Goal: Task Accomplishment & Management: Use online tool/utility

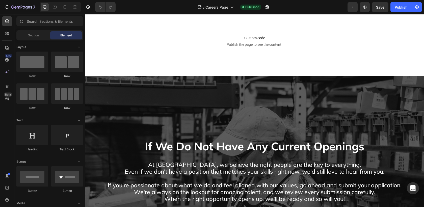
scroll to position [1244, 0]
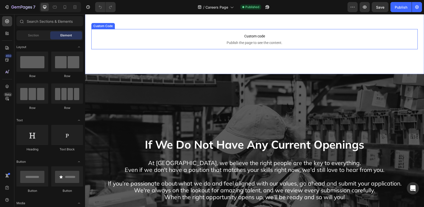
click at [325, 43] on p "Custom code Publish the page to see the content." at bounding box center [254, 39] width 326 height 20
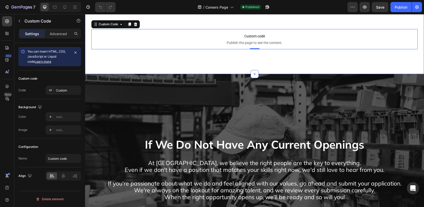
click at [316, 33] on div "Custom code Publish the page to see the content. Custom Code 0 Section 7" at bounding box center [254, 39] width 339 height 70
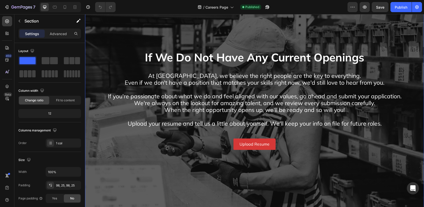
scroll to position [1446, 0]
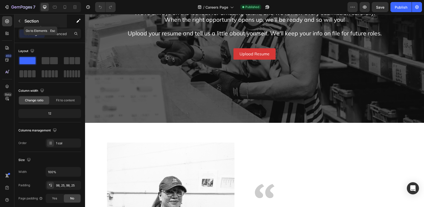
click at [20, 21] on icon "button" at bounding box center [19, 21] width 4 height 4
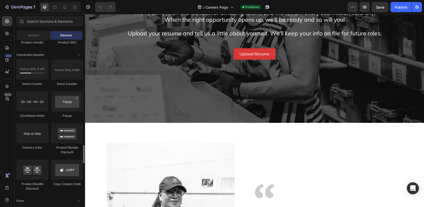
scroll to position [988, 0]
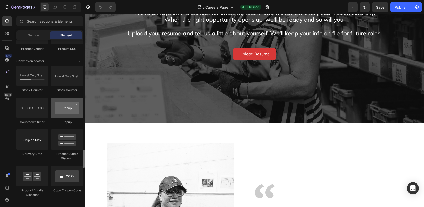
click at [65, 114] on div at bounding box center [67, 107] width 32 height 20
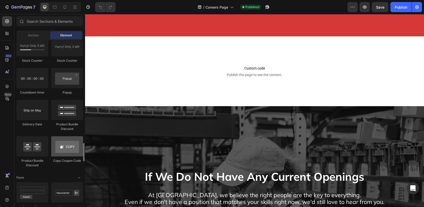
scroll to position [1004, 0]
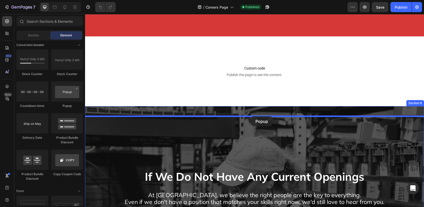
drag, startPoint x: 150, startPoint y: 107, endPoint x: 251, endPoint y: 116, distance: 101.4
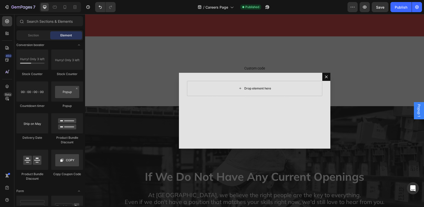
click at [257, 87] on div "Drop element here" at bounding box center [257, 88] width 27 height 4
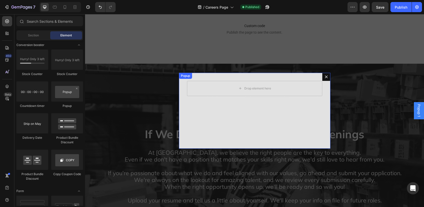
scroll to position [1277, 0]
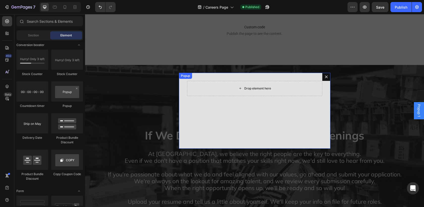
click at [234, 91] on div "Drop element here" at bounding box center [254, 88] width 41 height 8
click at [246, 88] on div "Drop element here" at bounding box center [257, 88] width 27 height 4
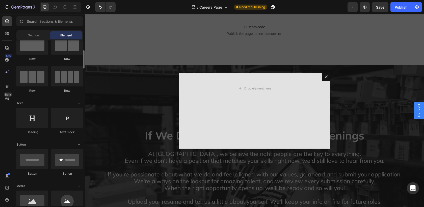
scroll to position [27, 0]
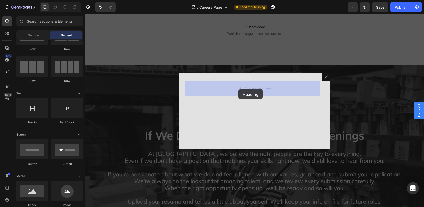
drag, startPoint x: 114, startPoint y: 133, endPoint x: 239, endPoint y: 89, distance: 131.9
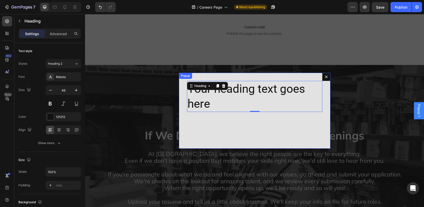
click at [326, 78] on button "Dialog content" at bounding box center [326, 77] width 8 height 8
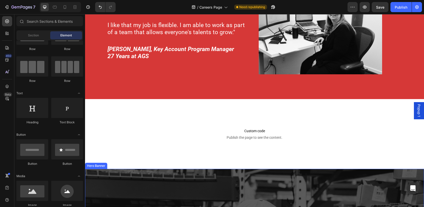
scroll to position [1191, 0]
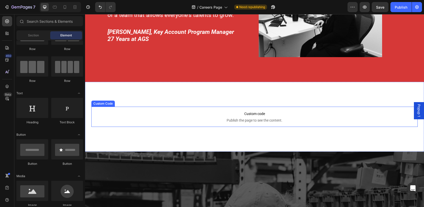
click at [243, 142] on div "Custom code Publish the page to see the content. Custom Code Section 7" at bounding box center [254, 117] width 339 height 70
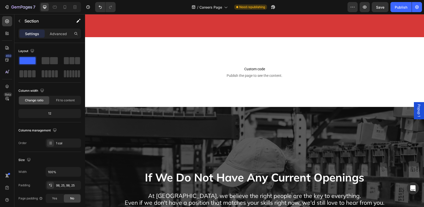
scroll to position [1218, 0]
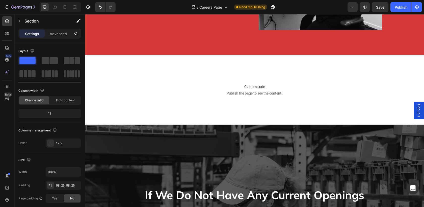
click at [312, 102] on div "Custom code Publish the page to see the content. Custom Code Section 7" at bounding box center [254, 90] width 339 height 70
click at [310, 119] on div "Custom code Publish the page to see the content. Custom Code Section 7" at bounding box center [254, 90] width 339 height 70
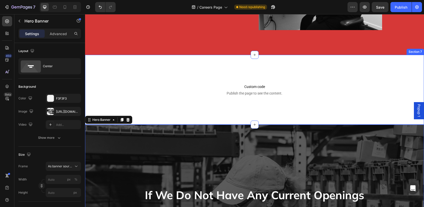
click at [155, 120] on div "Custom code Publish the page to see the content. Custom Code Section 7" at bounding box center [254, 90] width 339 height 70
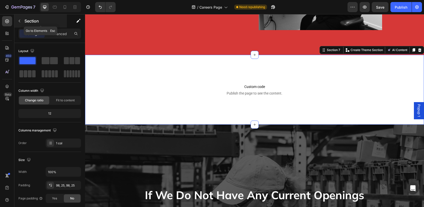
click at [19, 21] on icon "button" at bounding box center [19, 21] width 4 height 4
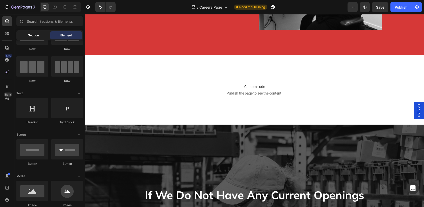
click at [35, 35] on span "Section" at bounding box center [33, 35] width 11 height 5
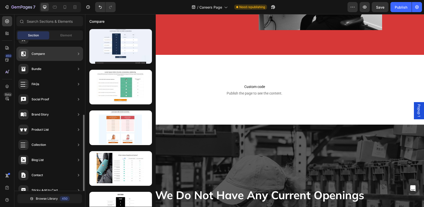
scroll to position [143, 0]
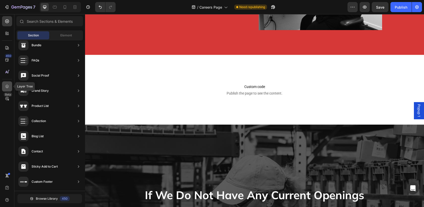
click at [7, 86] on icon at bounding box center [7, 86] width 5 height 5
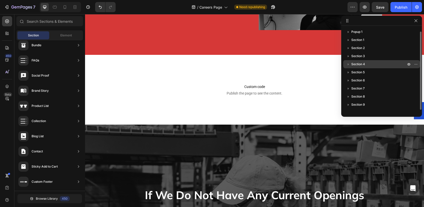
scroll to position [6, 0]
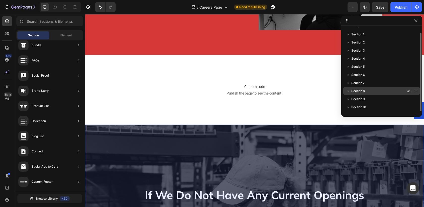
click at [347, 91] on icon "button" at bounding box center [348, 90] width 5 height 5
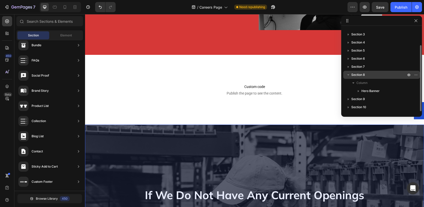
click at [349, 72] on icon "button" at bounding box center [348, 74] width 5 height 5
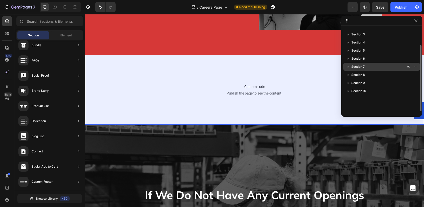
click at [347, 69] on button "button" at bounding box center [348, 67] width 6 height 6
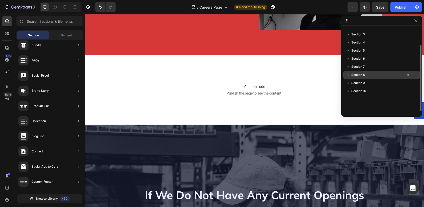
click at [347, 74] on icon "button" at bounding box center [348, 74] width 5 height 5
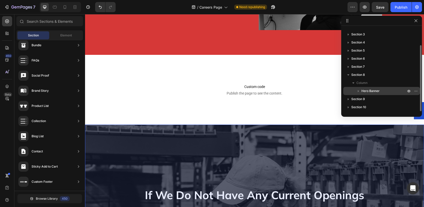
click at [365, 92] on span "Hero Banner" at bounding box center [371, 90] width 18 height 5
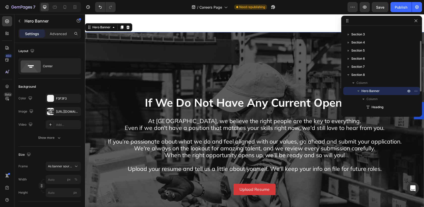
scroll to position [1310, 0]
click at [361, 92] on button "button" at bounding box center [359, 91] width 6 height 6
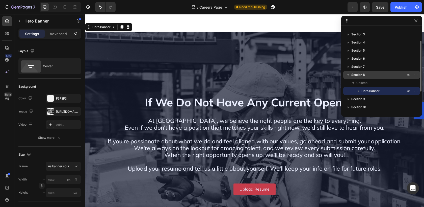
click at [350, 75] on icon "button" at bounding box center [348, 74] width 5 height 5
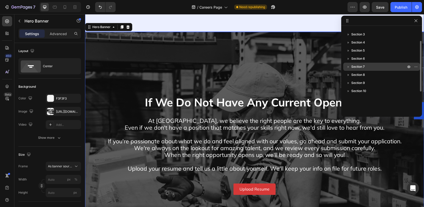
click at [349, 68] on icon "button" at bounding box center [348, 66] width 5 height 5
click at [348, 66] on icon "button" at bounding box center [348, 66] width 2 height 1
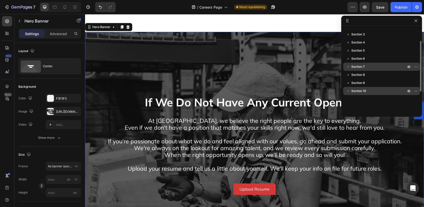
click at [349, 91] on icon "button" at bounding box center [348, 90] width 5 height 5
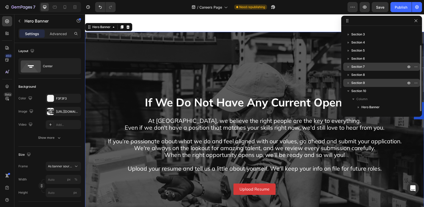
click at [349, 84] on icon "button" at bounding box center [348, 82] width 5 height 5
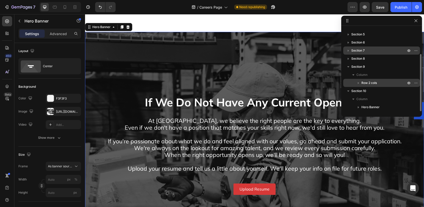
click at [358, 80] on icon "button" at bounding box center [358, 82] width 5 height 5
click at [359, 81] on icon "button" at bounding box center [358, 82] width 5 height 5
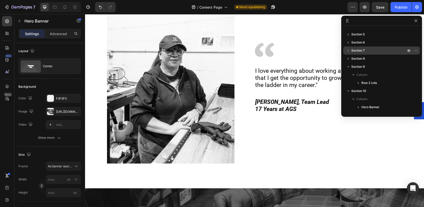
scroll to position [1763, 0]
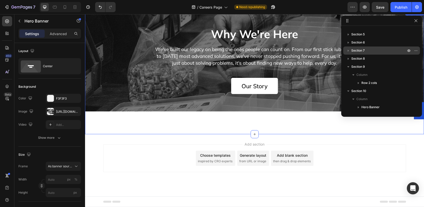
click at [275, 125] on div "Why We're Here Heading We've built our legacy on being the ones people can coun…" at bounding box center [254, 71] width 339 height 125
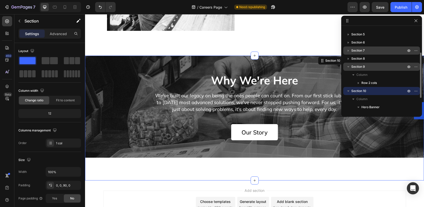
scroll to position [70, 0]
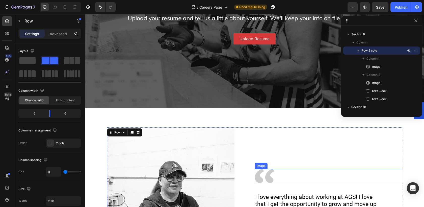
scroll to position [1459, 0]
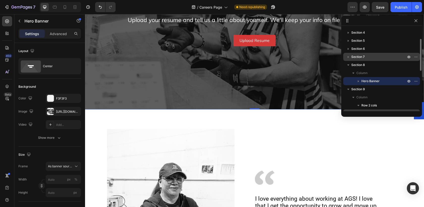
scroll to position [29, 0]
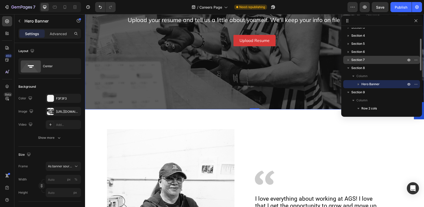
click at [350, 57] on icon "button" at bounding box center [348, 59] width 5 height 5
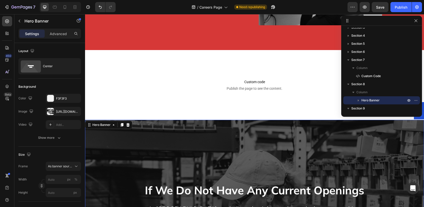
scroll to position [1213, 0]
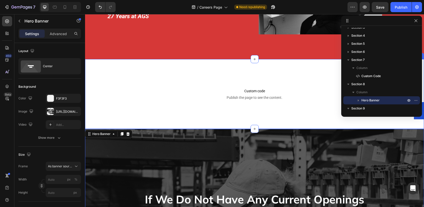
click at [254, 81] on div "Custom code Publish the page to see the content. Custom Code Section 7" at bounding box center [254, 94] width 339 height 70
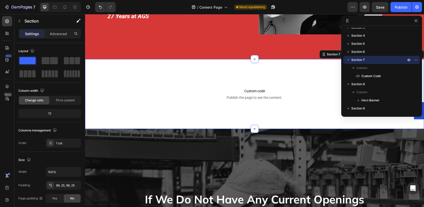
click at [220, 109] on div "Custom code Publish the page to see the content. Custom Code Section 7 You can …" at bounding box center [254, 94] width 339 height 70
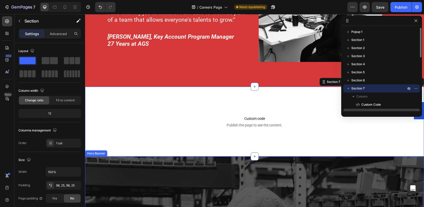
scroll to position [1187, 0]
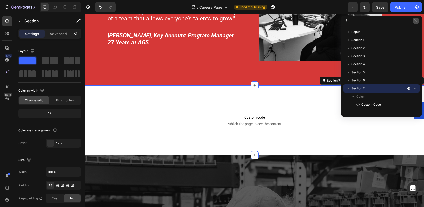
click at [416, 22] on icon "button" at bounding box center [416, 21] width 4 height 4
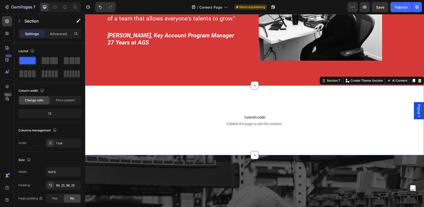
click at [417, 113] on span "Popup 1" at bounding box center [419, 110] width 5 height 13
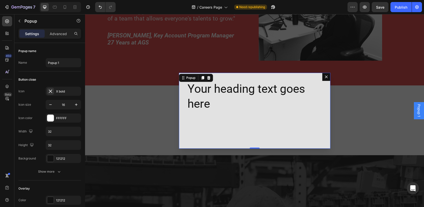
click at [323, 74] on button "Dialog content" at bounding box center [326, 77] width 8 height 8
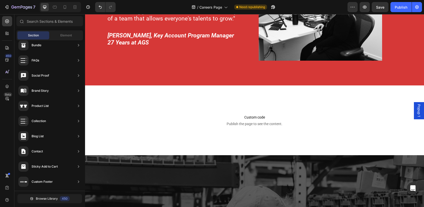
click at [417, 109] on span "Popup 1" at bounding box center [419, 110] width 5 height 13
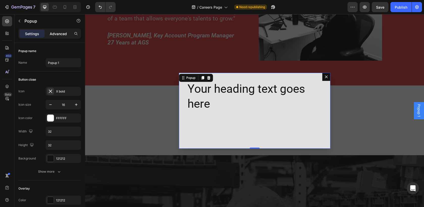
click at [59, 34] on p "Advanced" at bounding box center [58, 33] width 17 height 5
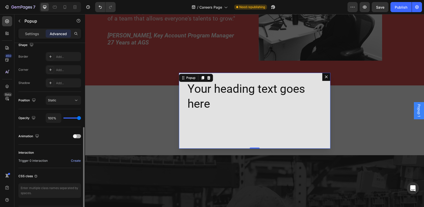
scroll to position [151, 0]
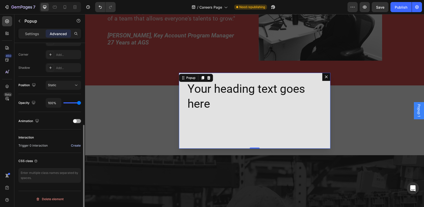
click at [76, 146] on div "Create" at bounding box center [76, 145] width 10 height 5
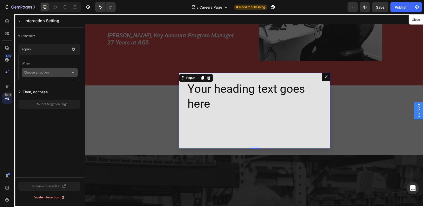
click at [45, 76] on p "Choose an option" at bounding box center [47, 72] width 47 height 9
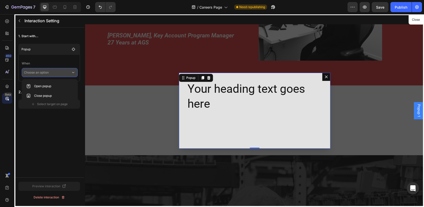
click at [50, 72] on p "Choose an option" at bounding box center [47, 72] width 47 height 9
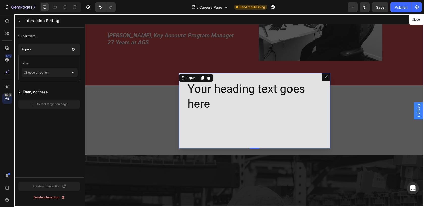
click at [47, 141] on div "1. Start with... Popup When Choose an option 2. Then, do these Select target on…" at bounding box center [49, 103] width 70 height 150
click at [47, 143] on div "1. Start with... Popup When Choose an option 2. Then, do these Select target on…" at bounding box center [49, 103] width 70 height 150
click at [21, 22] on icon "button" at bounding box center [19, 21] width 4 height 4
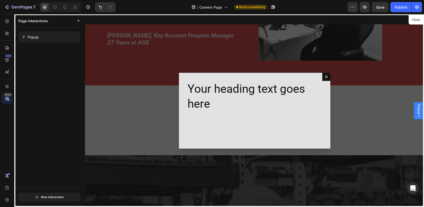
click at [300, 134] on div at bounding box center [254, 110] width 339 height 193
click at [48, 36] on div "Popup" at bounding box center [45, 37] width 46 height 7
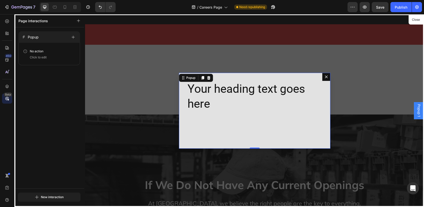
click at [241, 102] on div at bounding box center [254, 110] width 339 height 193
click at [207, 77] on div at bounding box center [254, 110] width 339 height 193
click at [207, 78] on div at bounding box center [254, 110] width 339 height 193
click at [207, 77] on div at bounding box center [254, 110] width 339 height 193
click at [314, 88] on div at bounding box center [254, 110] width 339 height 193
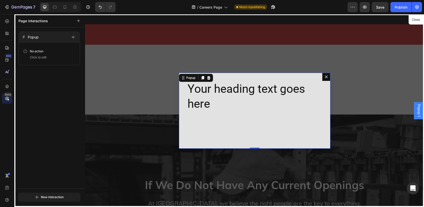
click at [327, 78] on div at bounding box center [254, 110] width 339 height 193
click at [325, 78] on div at bounding box center [254, 110] width 339 height 193
click at [324, 77] on div at bounding box center [254, 110] width 339 height 193
click at [354, 8] on icon "button" at bounding box center [352, 7] width 5 height 5
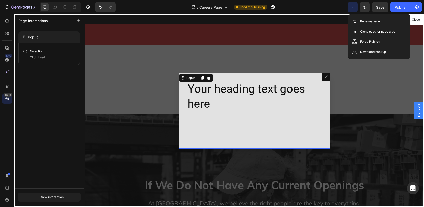
click at [309, 85] on div at bounding box center [254, 110] width 339 height 193
click at [383, 101] on div at bounding box center [254, 110] width 339 height 193
click at [417, 109] on div at bounding box center [254, 110] width 339 height 193
click at [415, 109] on div at bounding box center [254, 110] width 339 height 193
click at [395, 81] on div at bounding box center [254, 110] width 339 height 193
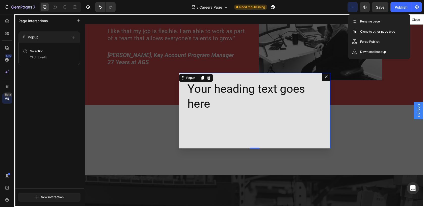
scroll to position [1158, 0]
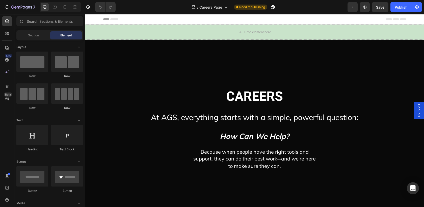
click at [417, 111] on span "Popup 1" at bounding box center [419, 110] width 5 height 13
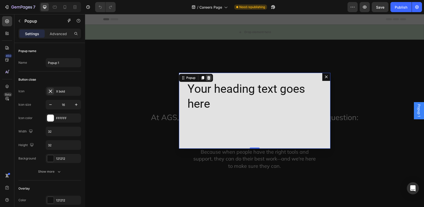
click at [209, 78] on div "Dialog content" at bounding box center [209, 78] width 6 height 6
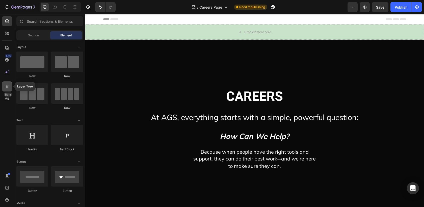
click at [6, 85] on icon at bounding box center [7, 86] width 5 height 5
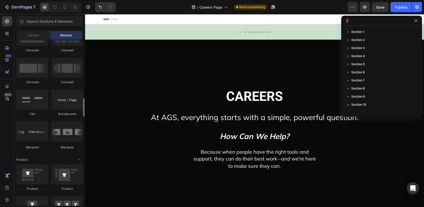
scroll to position [530, 0]
click at [43, 103] on div at bounding box center [32, 100] width 32 height 20
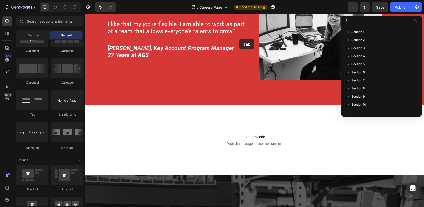
scroll to position [1161, 0]
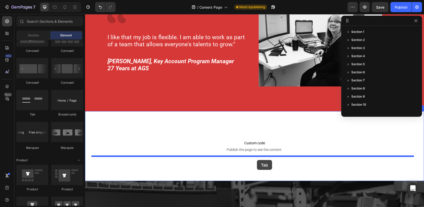
drag, startPoint x: 121, startPoint y: 118, endPoint x: 257, endPoint y: 160, distance: 141.9
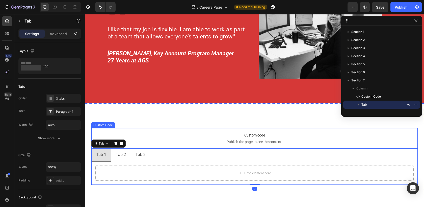
scroll to position [1171, 0]
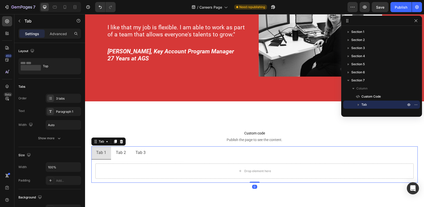
click at [123, 150] on div "Tab 2" at bounding box center [121, 152] width 12 height 9
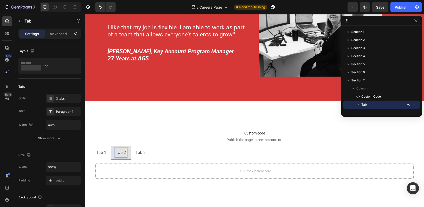
click at [142, 152] on p "Tab 3" at bounding box center [141, 152] width 10 height 7
click at [108, 151] on li "Tab 1" at bounding box center [101, 152] width 20 height 13
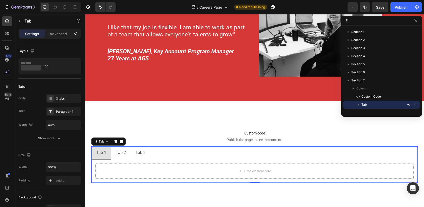
click at [118, 149] on p "Tab 2" at bounding box center [121, 152] width 10 height 7
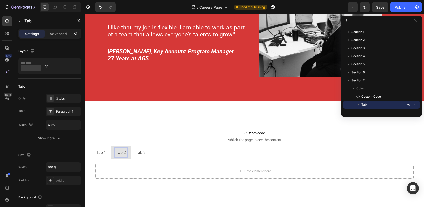
click at [108, 149] on li "Tab 1" at bounding box center [101, 152] width 20 height 13
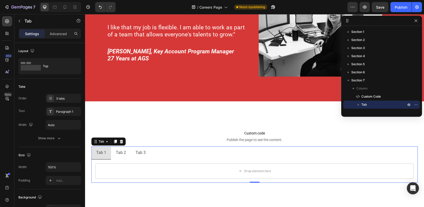
click at [120, 153] on p "Tab 2" at bounding box center [121, 152] width 10 height 7
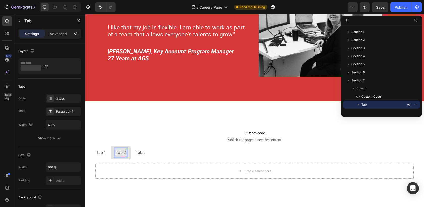
click at [137, 150] on p "Tab 3" at bounding box center [141, 152] width 10 height 7
click at [124, 152] on p "Tab 2" at bounding box center [121, 152] width 10 height 7
click at [121, 152] on p "Tab 2" at bounding box center [121, 152] width 10 height 7
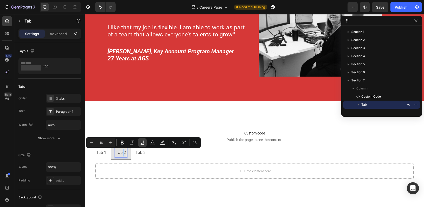
click at [140, 140] on icon "Editor contextual toolbar" at bounding box center [142, 142] width 5 height 5
click at [143, 142] on icon "Editor contextual toolbar" at bounding box center [142, 142] width 5 height 5
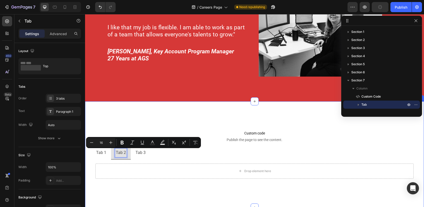
click at [150, 120] on div "Custom code Publish the page to see the content. Custom Code Tab 1 Tab 2 Tab 3 …" at bounding box center [254, 154] width 339 height 106
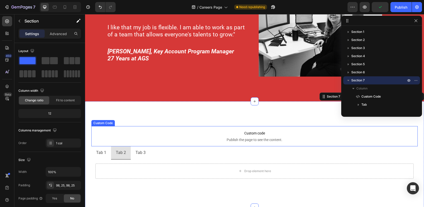
click at [195, 130] on span "Custom code" at bounding box center [254, 133] width 326 height 6
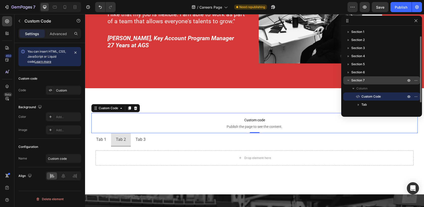
scroll to position [22, 0]
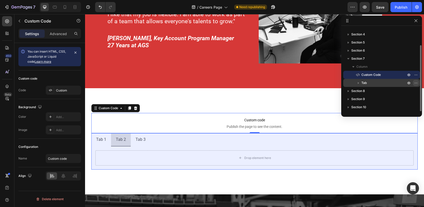
click at [414, 83] on icon "button" at bounding box center [416, 83] width 4 height 4
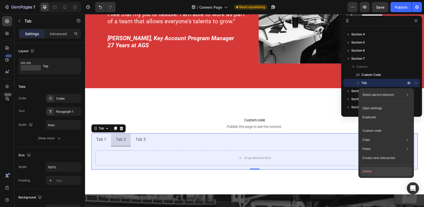
click at [381, 171] on button "Delete" at bounding box center [387, 171] width 52 height 9
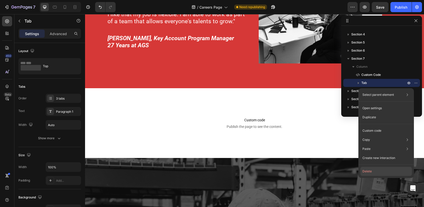
scroll to position [14, 0]
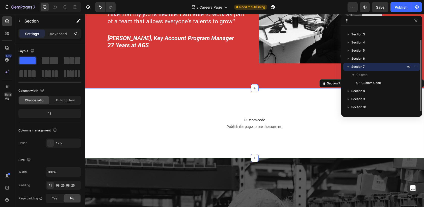
click at [353, 145] on div "Custom code Publish the page to see the content. Custom Code Section 7 You can …" at bounding box center [254, 123] width 339 height 70
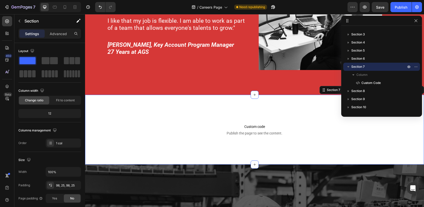
scroll to position [1176, 0]
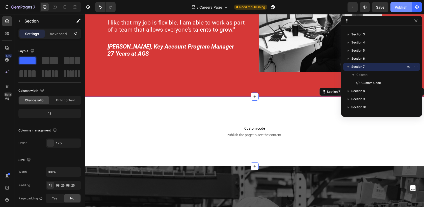
click at [394, 7] on button "Publish" at bounding box center [401, 7] width 21 height 10
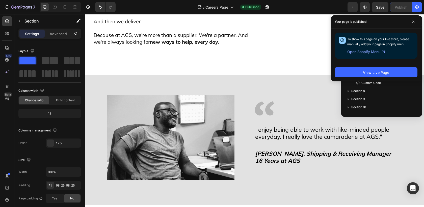
scroll to position [395, 0]
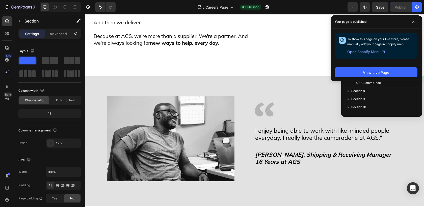
click at [207, 129] on img at bounding box center [171, 138] width 128 height 85
